Goal: Use online tool/utility: Utilize a website feature to perform a specific function

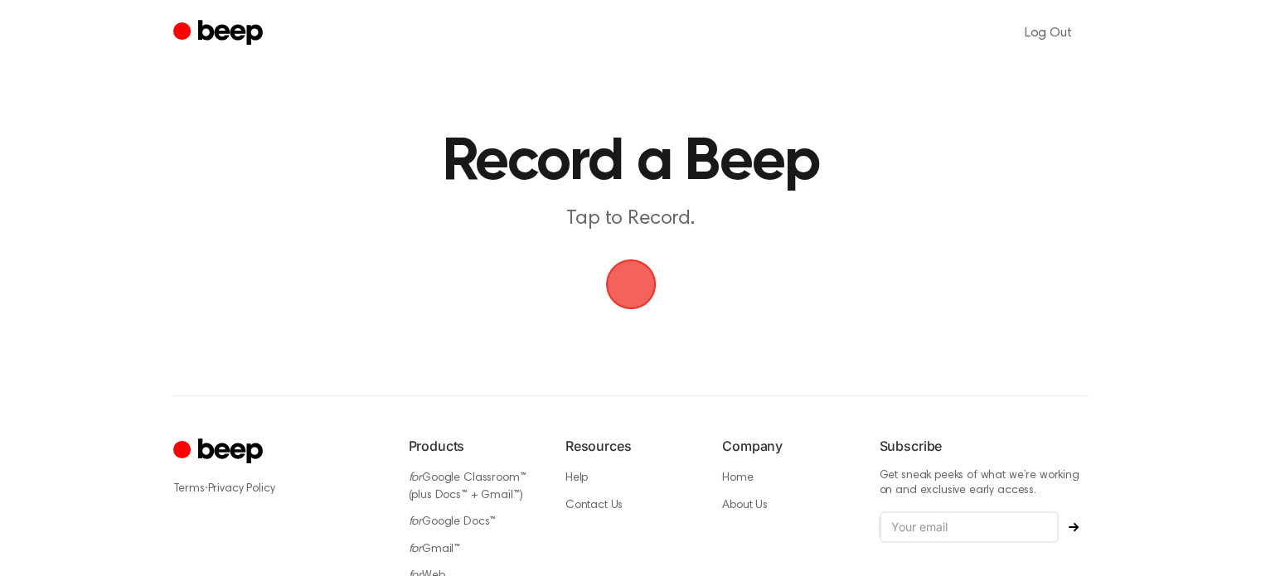
click at [642, 293] on span "button" at bounding box center [630, 284] width 51 height 51
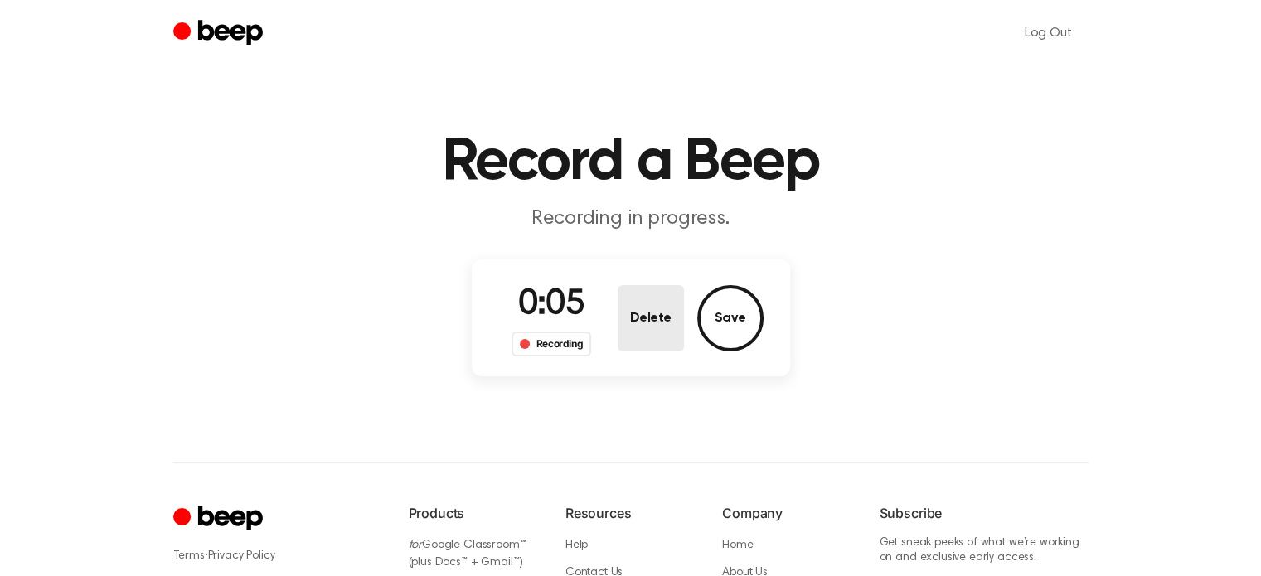
click at [664, 326] on button "Delete" at bounding box center [651, 318] width 66 height 66
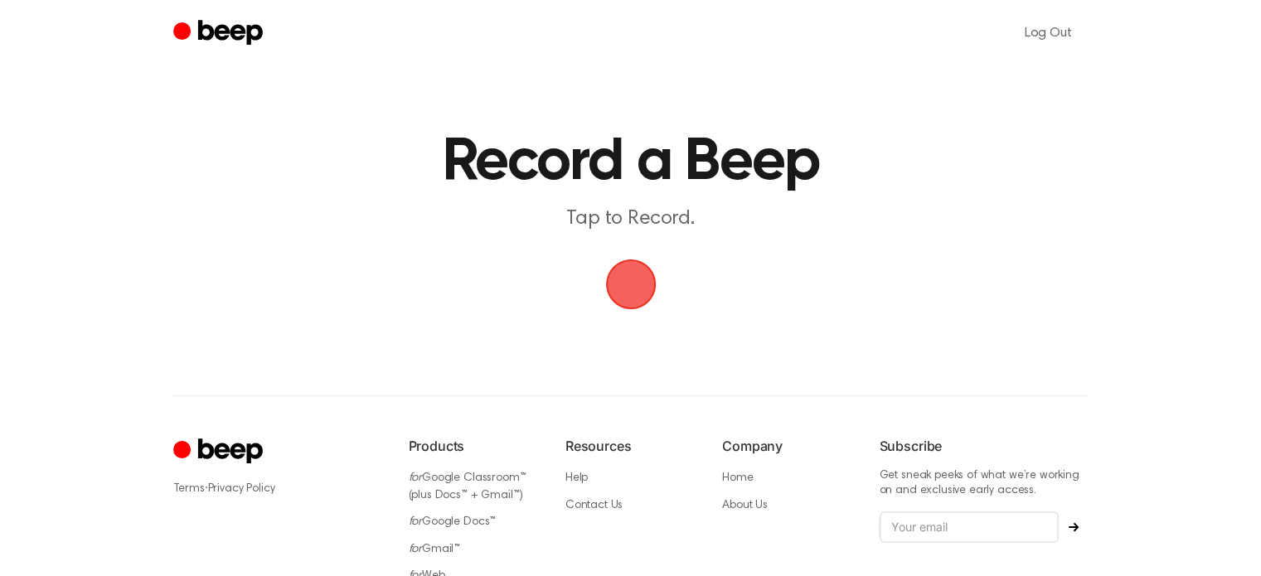
click at [638, 294] on span "button" at bounding box center [631, 284] width 46 height 46
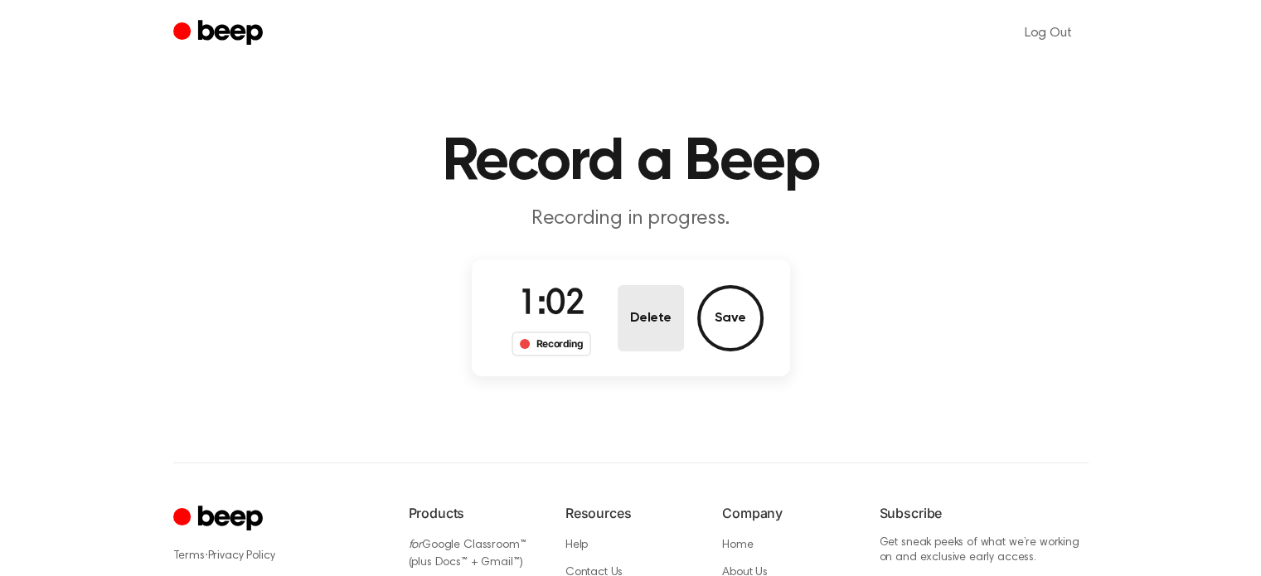
click at [673, 312] on button "Delete" at bounding box center [651, 318] width 66 height 66
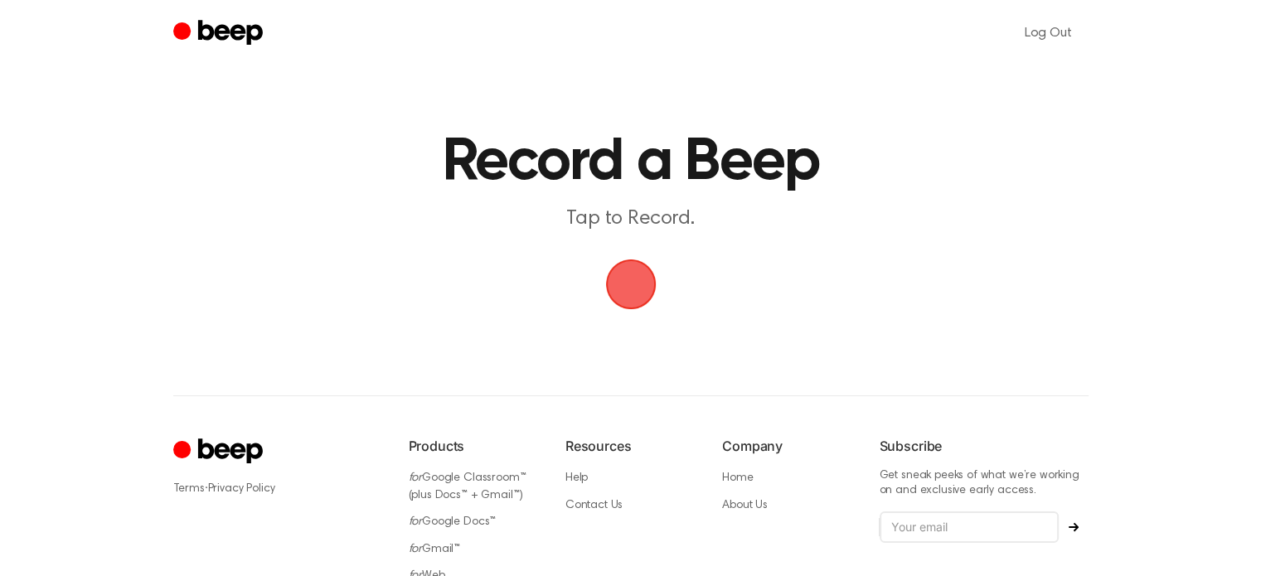
click at [652, 289] on span "button" at bounding box center [631, 284] width 46 height 46
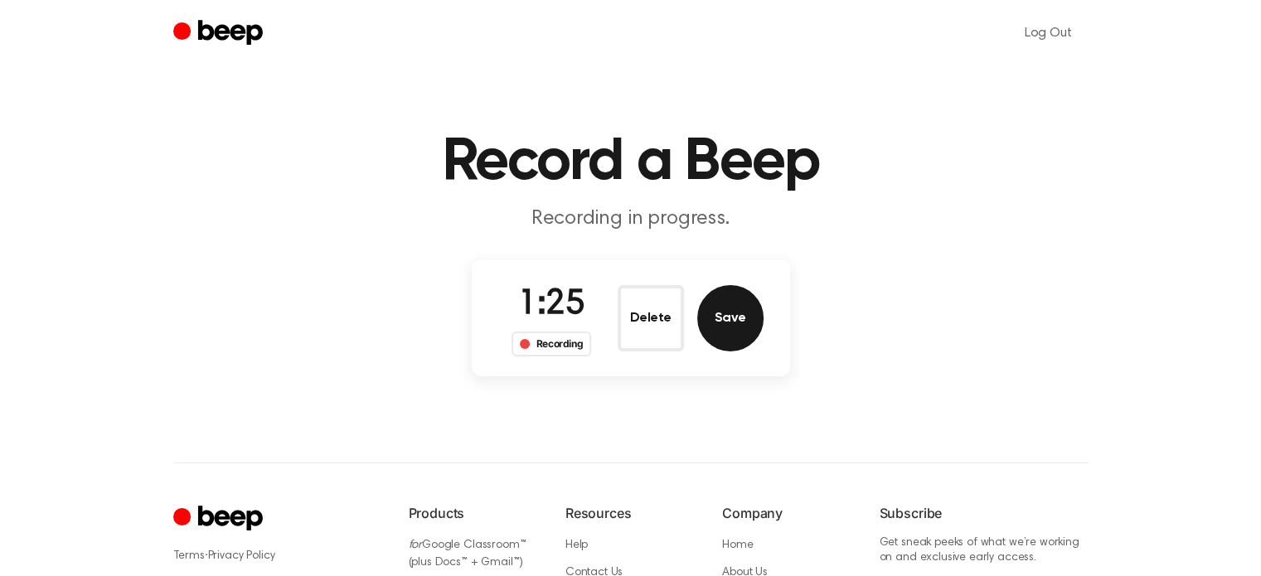
click at [730, 313] on button "Save" at bounding box center [730, 318] width 66 height 66
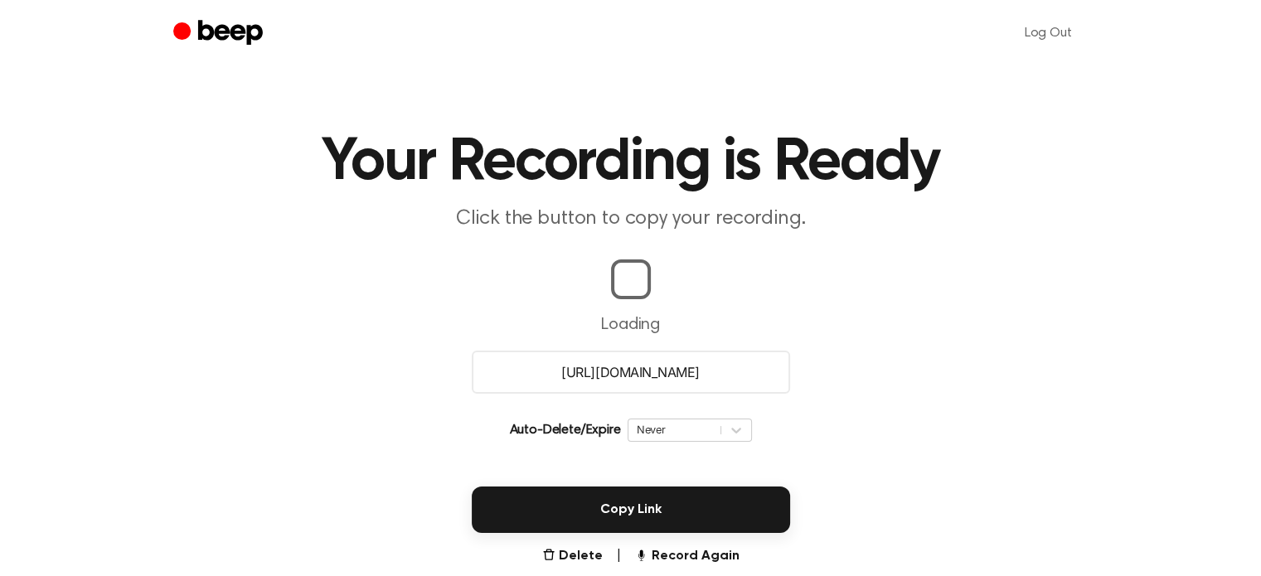
scroll to position [83, 0]
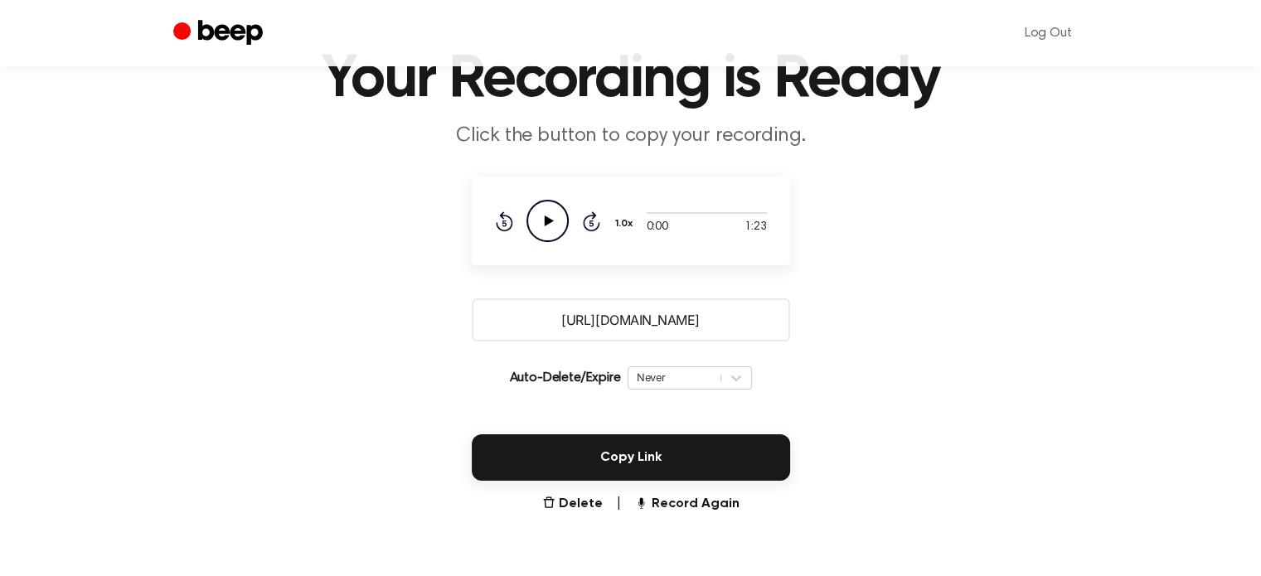
click at [556, 234] on icon "Play Audio" at bounding box center [547, 221] width 42 height 42
click at [550, 230] on icon "Pause Audio" at bounding box center [547, 221] width 42 height 42
click at [659, 324] on input "[URL][DOMAIN_NAME]" at bounding box center [631, 319] width 318 height 43
click at [906, 390] on main "Your Recording is Ready Click the button to copy your recording. 1:09 1:23 Your…" at bounding box center [630, 222] width 1261 height 610
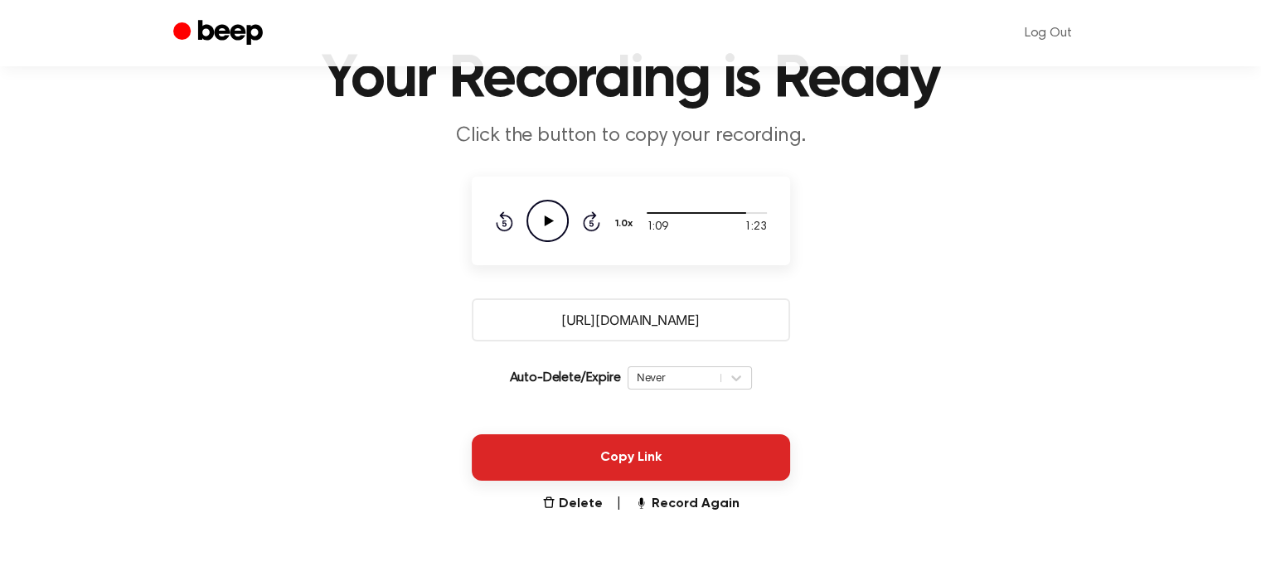
click at [737, 438] on button "Copy Link" at bounding box center [631, 457] width 318 height 46
